Goal: Navigation & Orientation: Find specific page/section

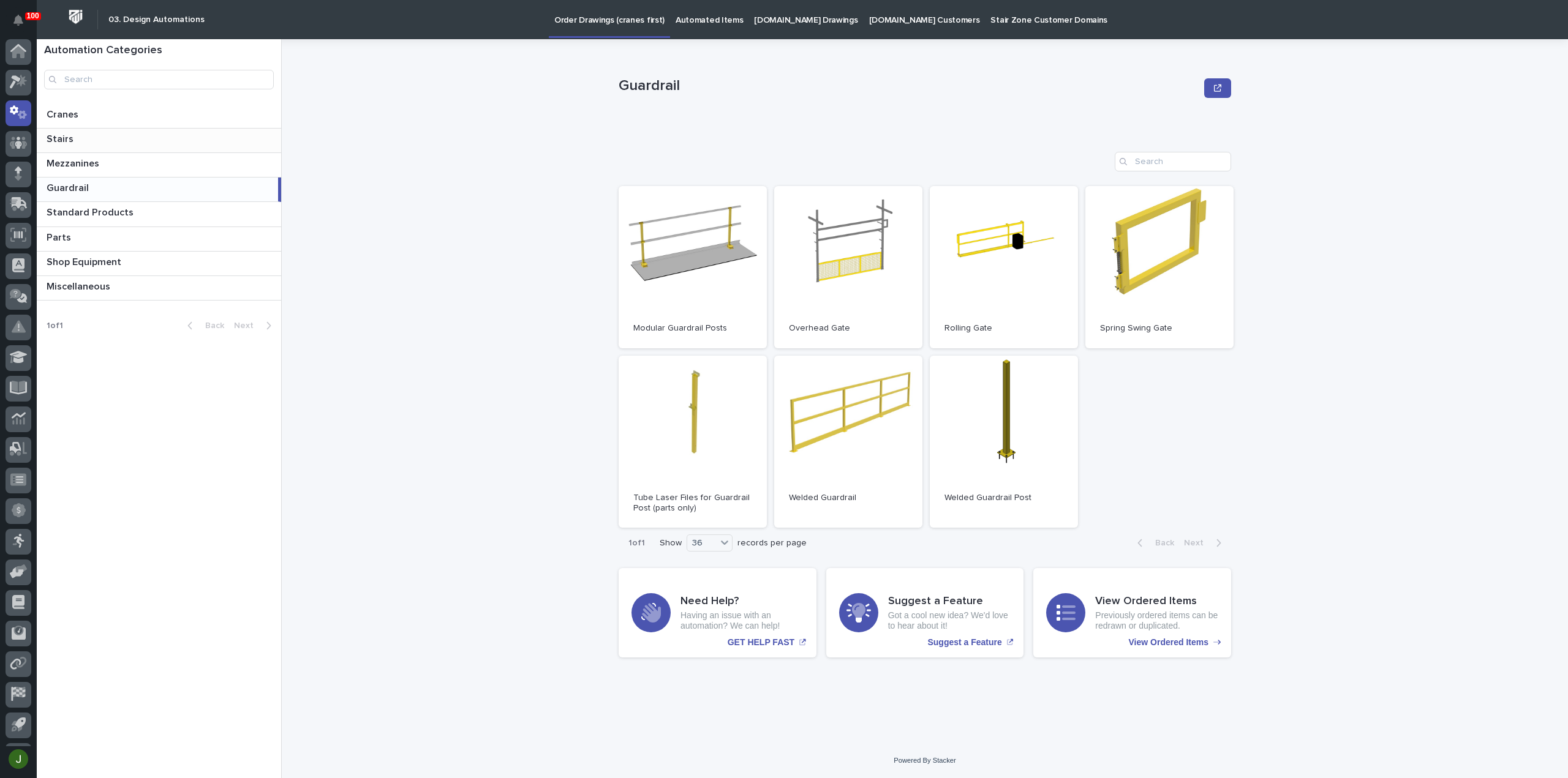
scroll to position [27, 0]
click at [19, 53] on icon at bounding box center [15, 55] width 11 height 13
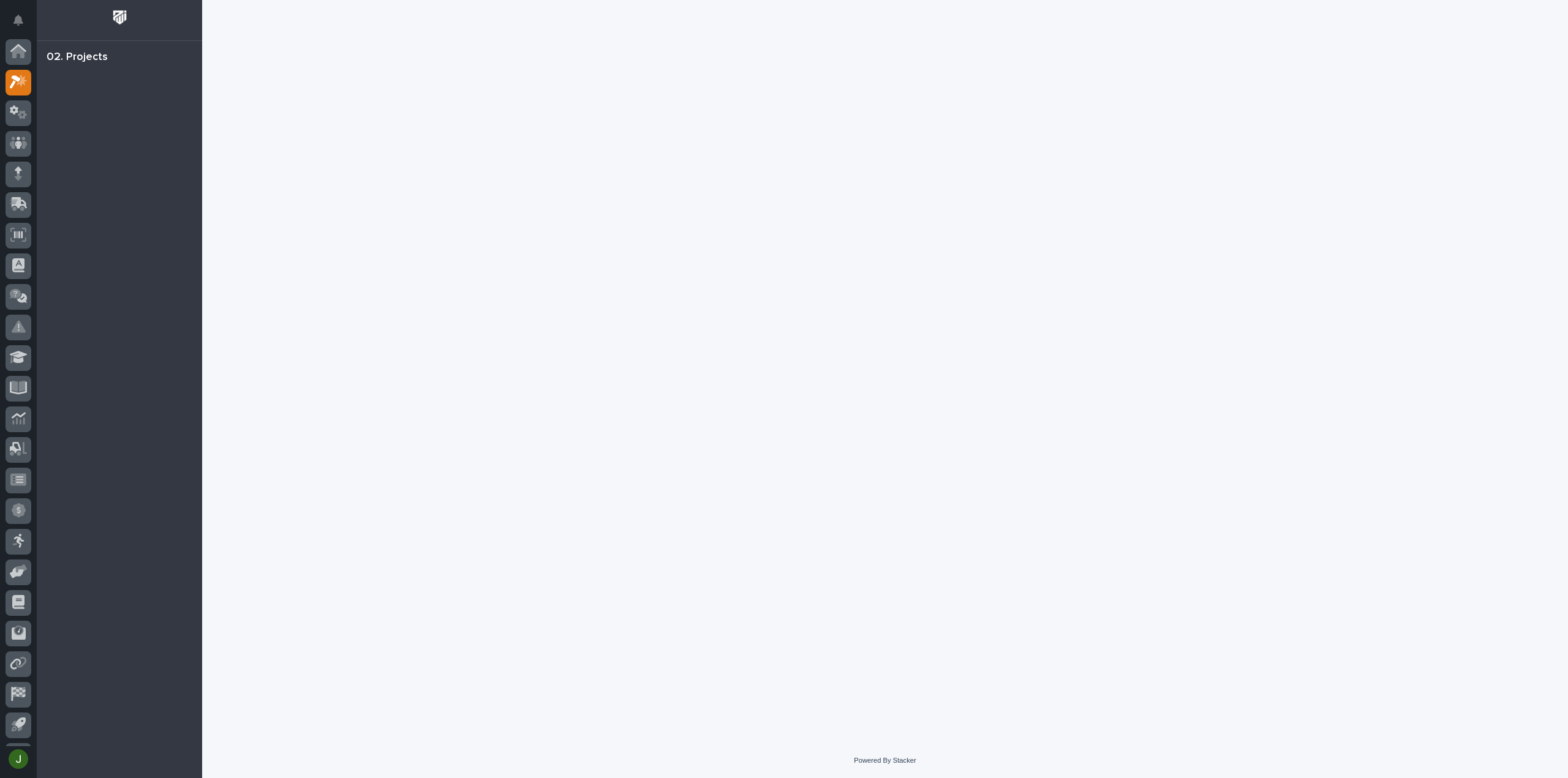
scroll to position [27, 0]
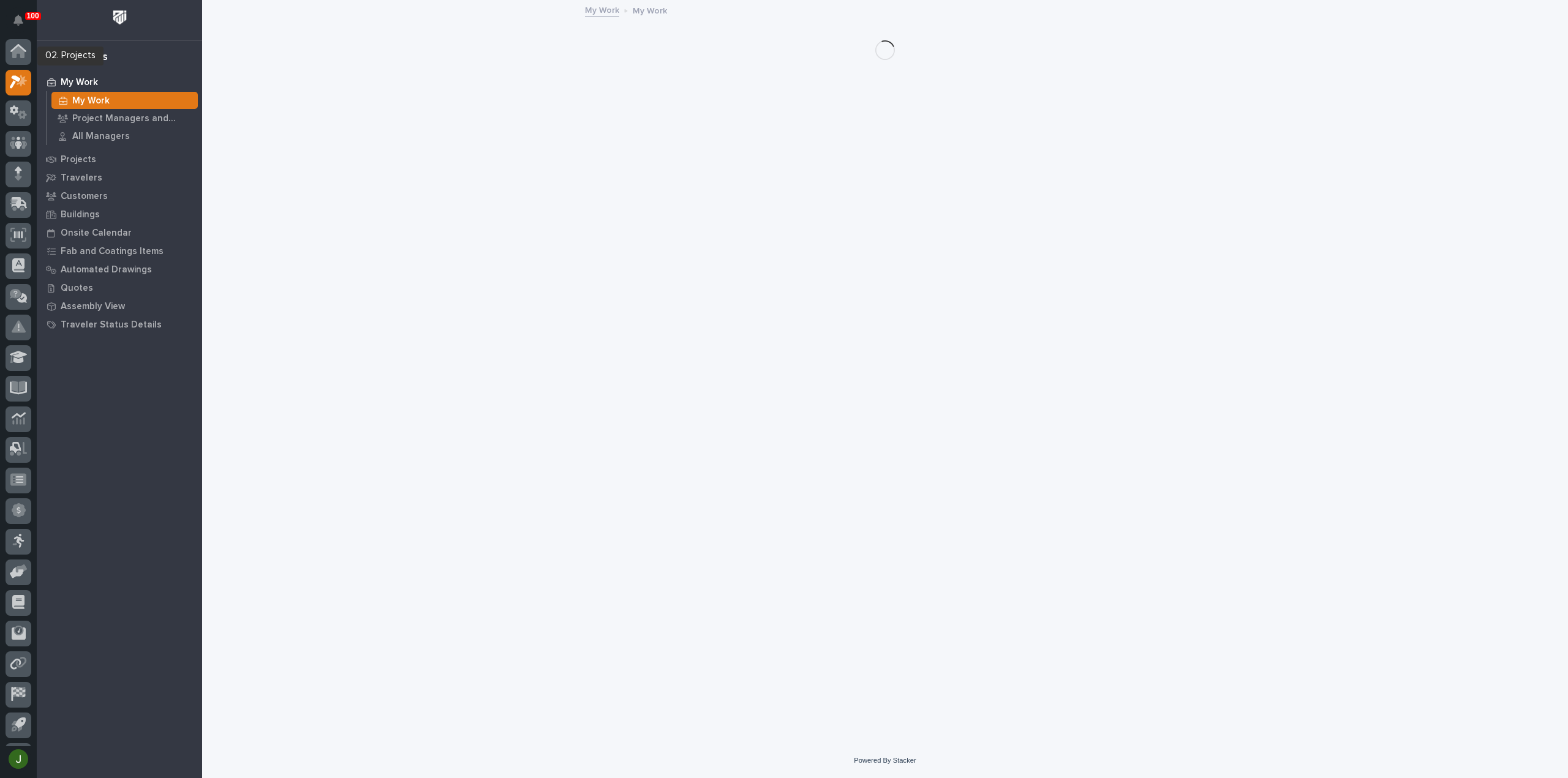
scroll to position [27, 0]
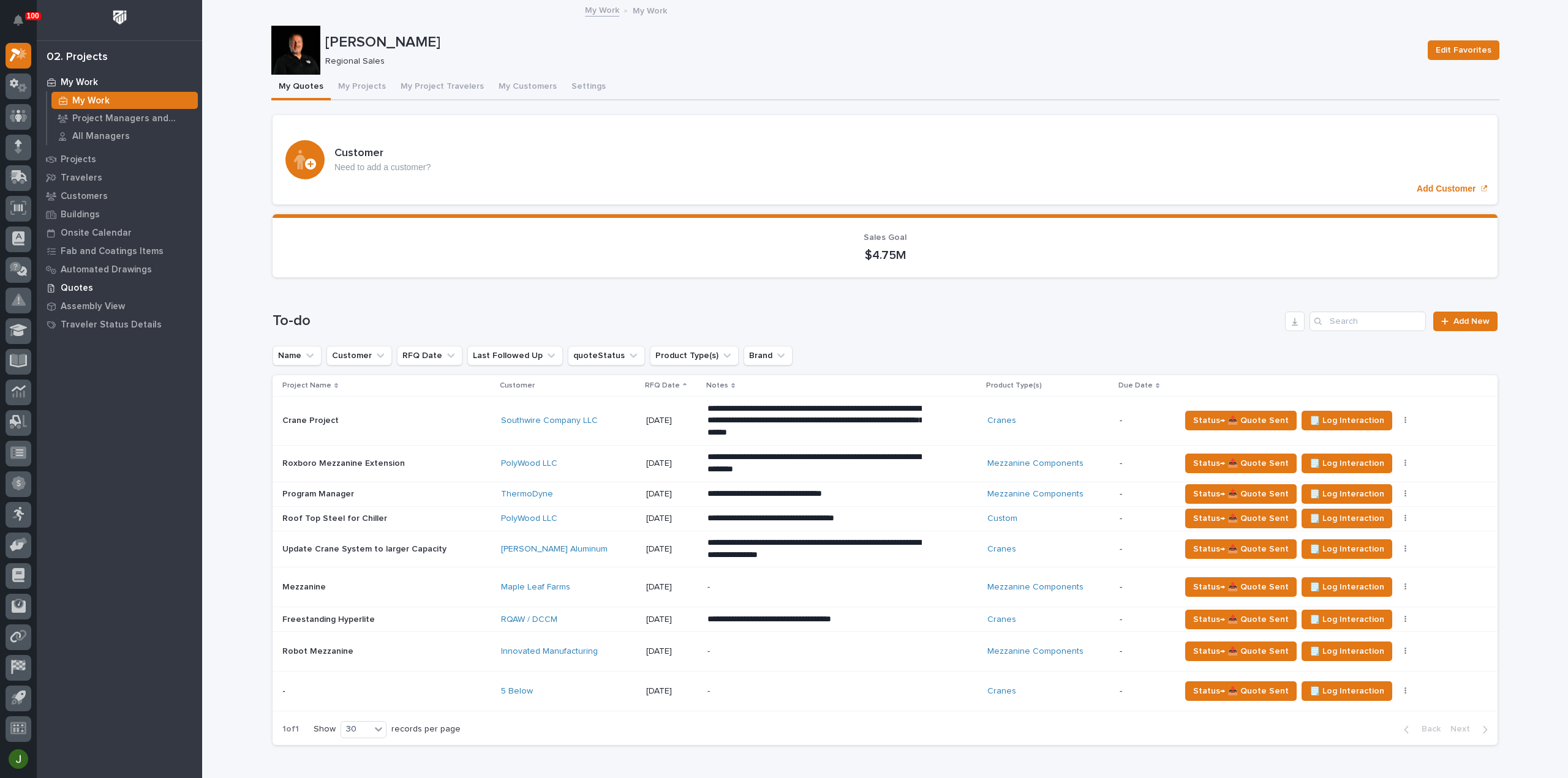
click at [78, 288] on p "Quotes" at bounding box center [77, 288] width 33 height 11
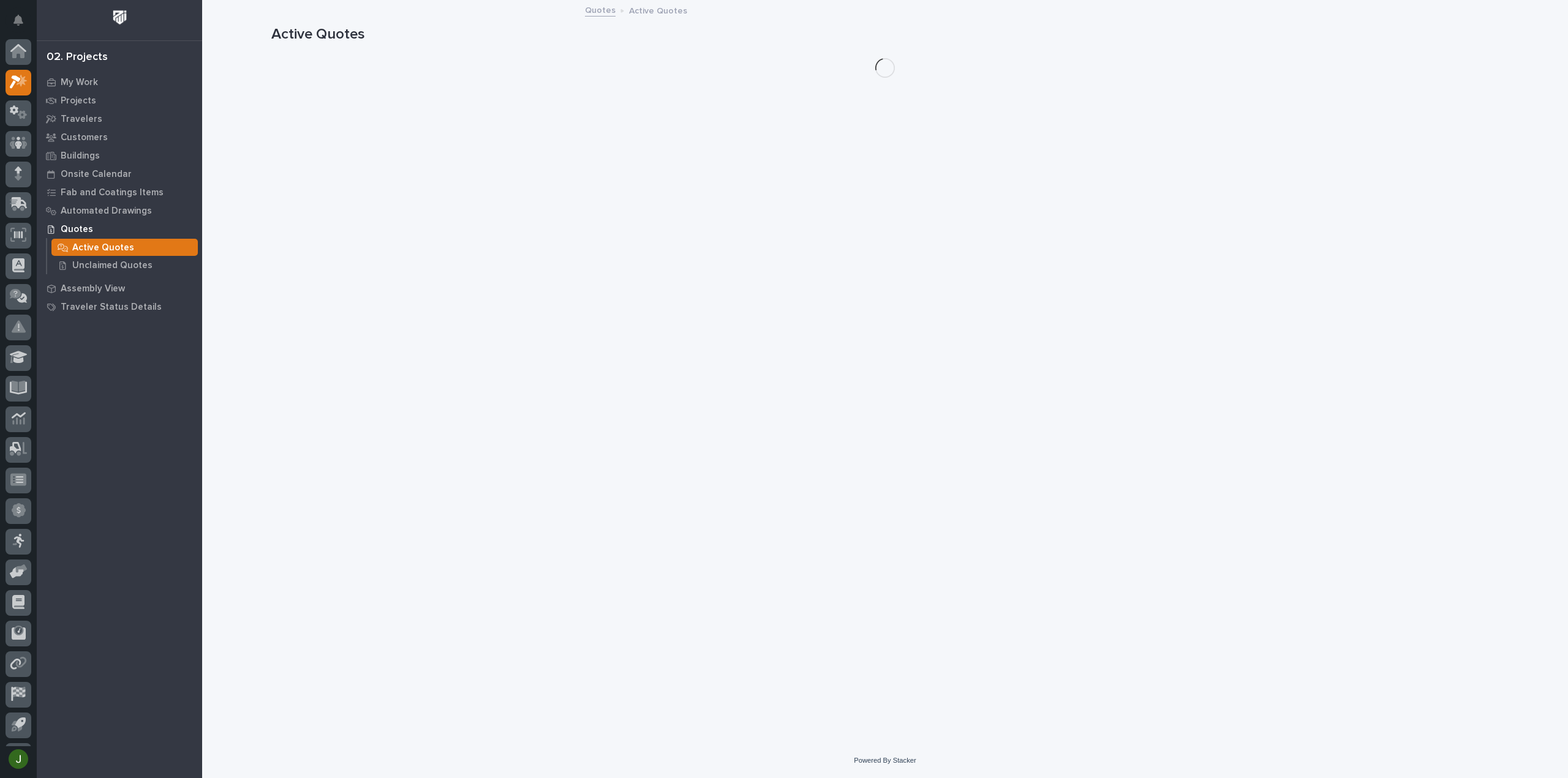
scroll to position [27, 0]
click at [126, 263] on p "Unclaimed Quotes" at bounding box center [112, 265] width 80 height 11
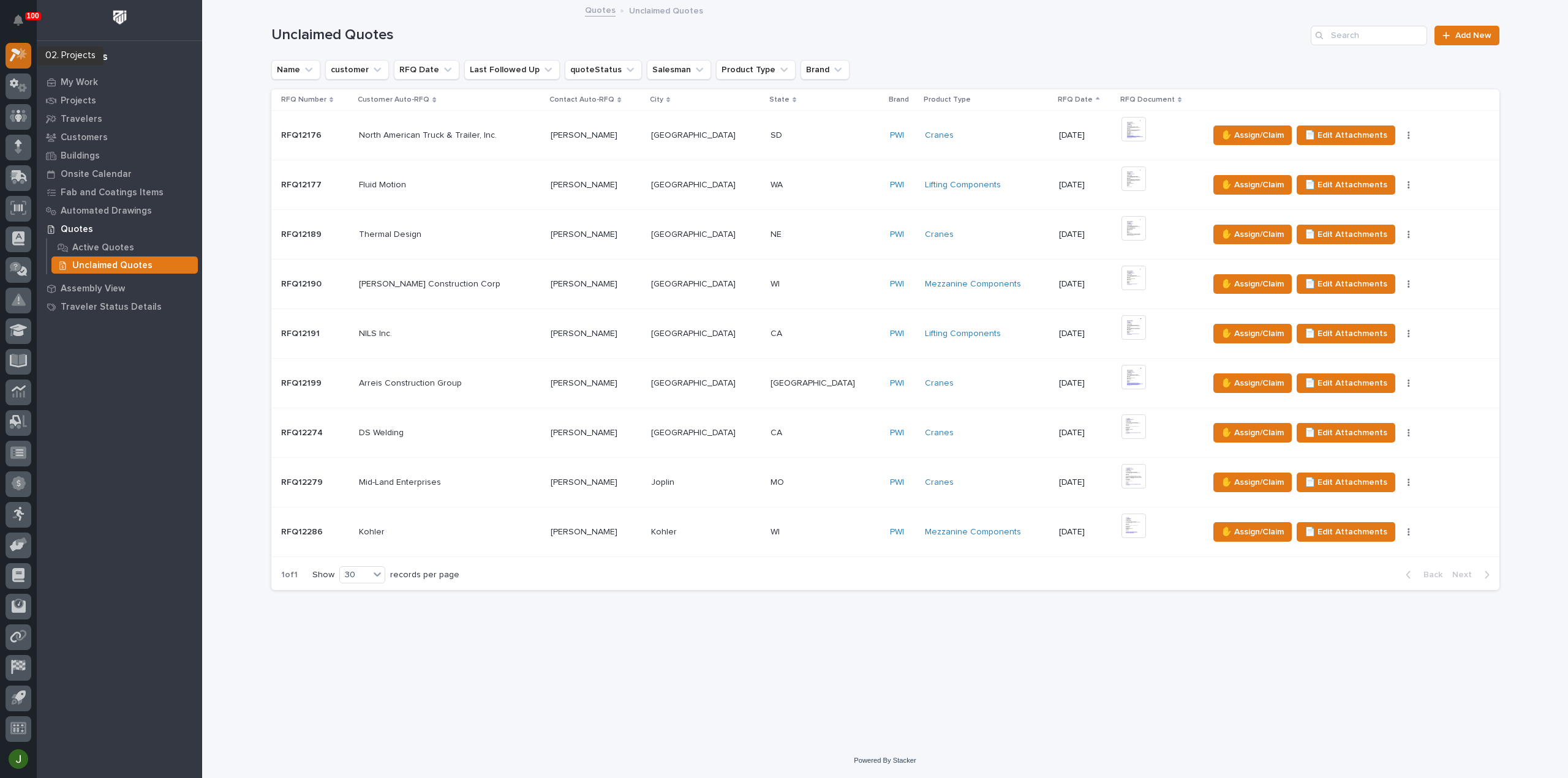
click at [19, 53] on icon at bounding box center [19, 54] width 18 height 14
